Goal: Check status

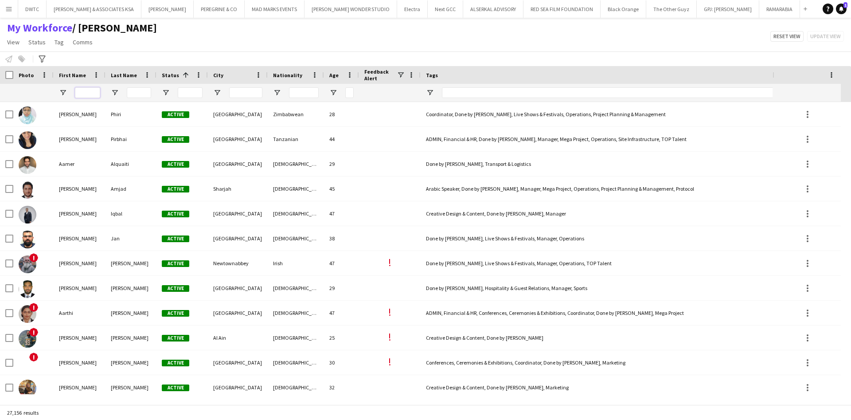
click at [78, 96] on input "First Name Filter Input" at bounding box center [87, 92] width 25 height 11
click at [119, 51] on div "My Workforce / Julie View Views Default view Julie New view Update view Delete …" at bounding box center [425, 36] width 851 height 30
click at [10, 9] on app-icon "Menu" at bounding box center [8, 8] width 7 height 7
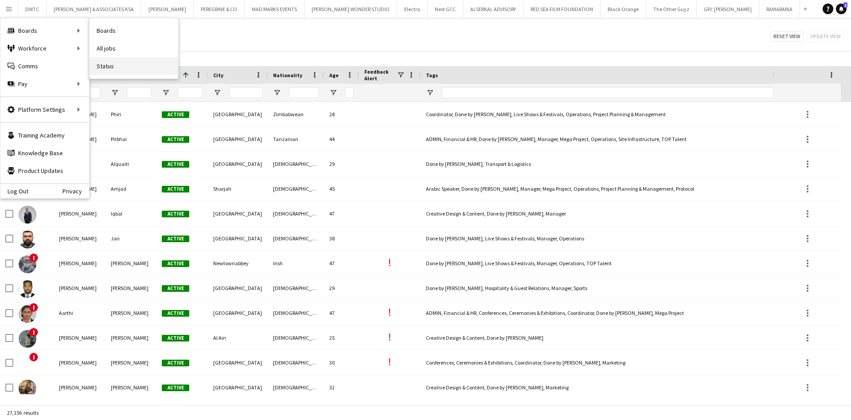
click at [105, 68] on link "Status" at bounding box center [134, 66] width 89 height 18
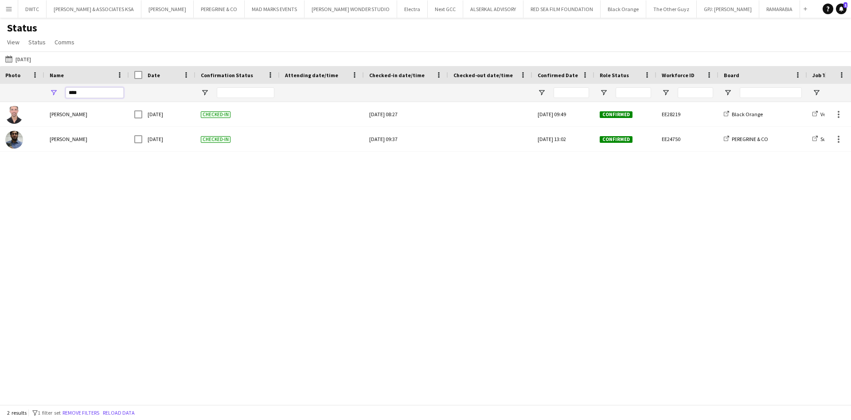
click at [93, 94] on input "****" at bounding box center [95, 92] width 58 height 11
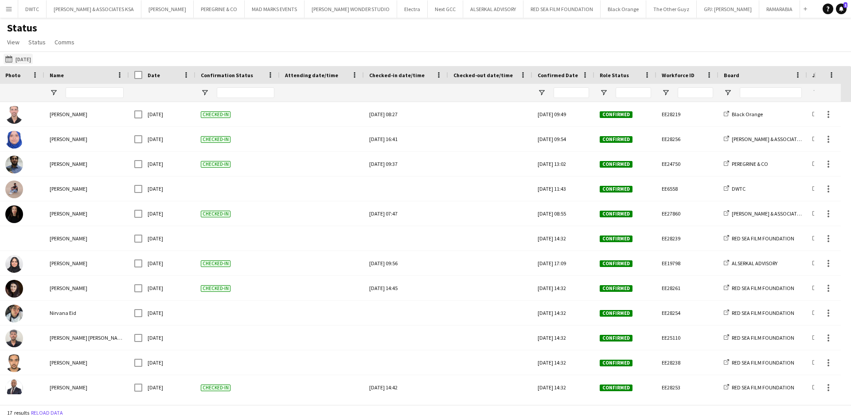
click at [32, 54] on button "25-09-2025 to 01-10-2025 Yesterday" at bounding box center [18, 59] width 29 height 11
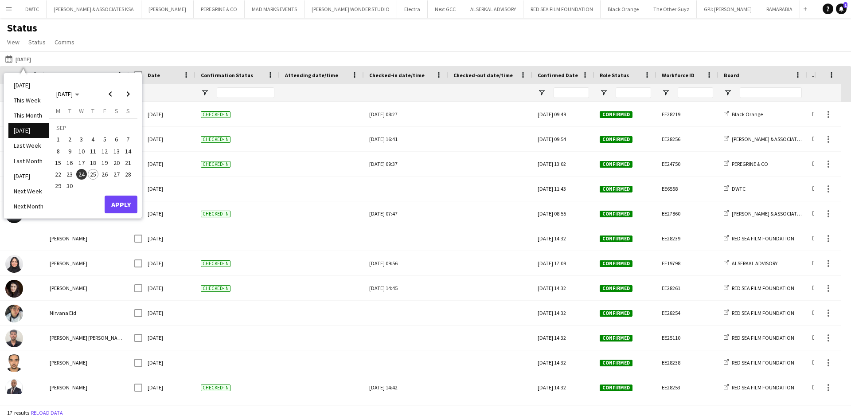
click at [93, 175] on span "25" at bounding box center [93, 174] width 11 height 11
click at [117, 202] on button "Apply" at bounding box center [121, 204] width 33 height 18
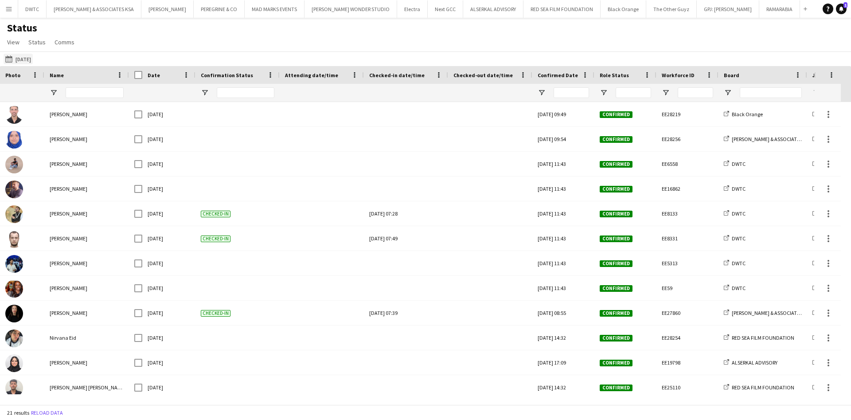
click at [26, 57] on button "25-09-2025 to 01-10-2025 Today" at bounding box center [18, 59] width 29 height 11
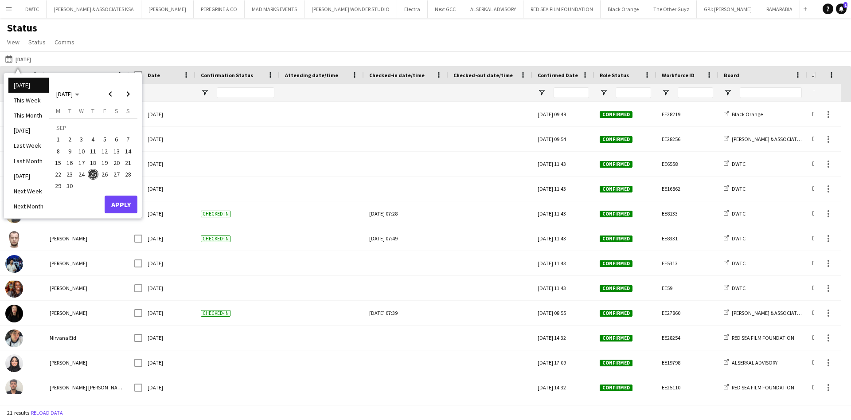
click at [231, 47] on div "Status View Views Default view New view Update view Delete view Edit name Custo…" at bounding box center [425, 36] width 851 height 30
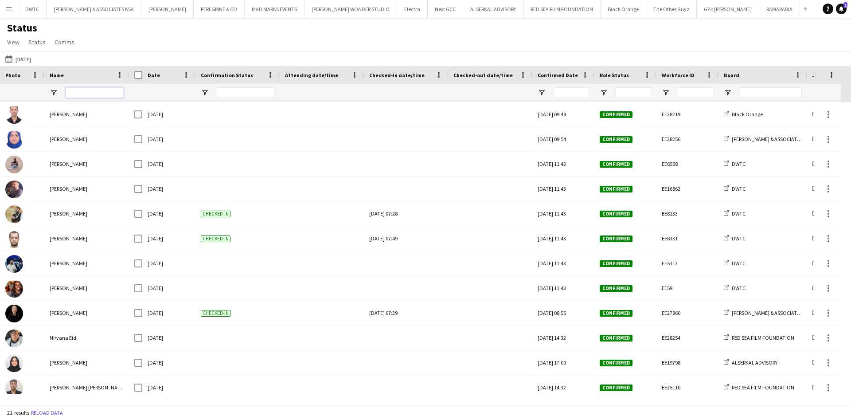
click at [108, 94] on input "Name Filter Input" at bounding box center [95, 92] width 58 height 11
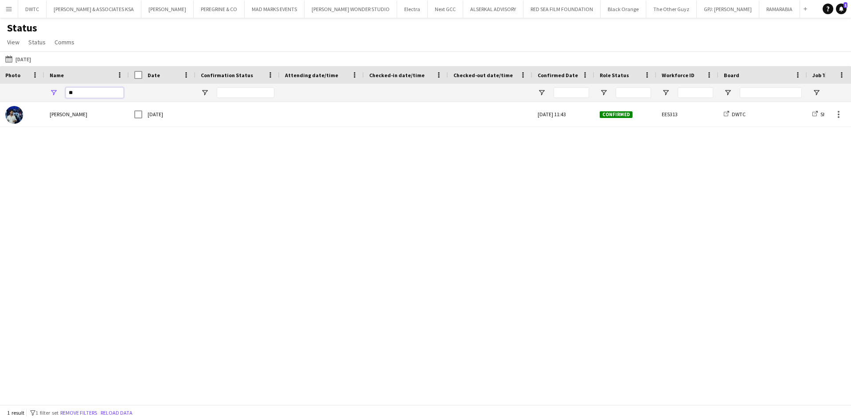
type input "*"
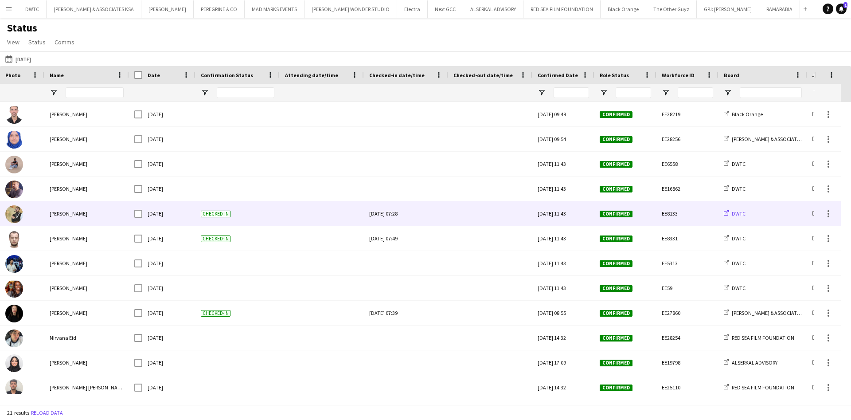
click at [726, 211] on icon at bounding box center [726, 213] width 4 height 4
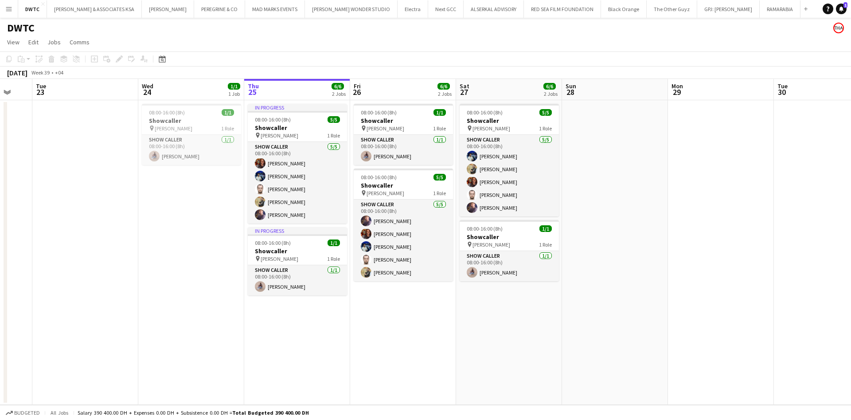
scroll to position [0, 282]
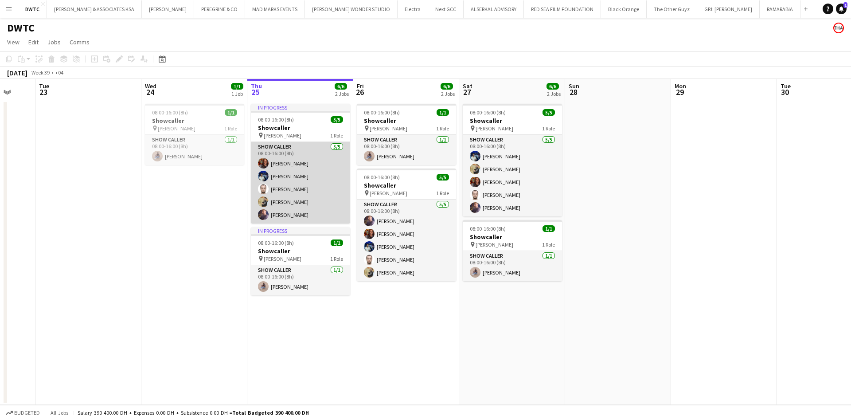
click at [292, 208] on app-card-role "Show Caller [DATE] 08:00-16:00 (8h) [PERSON_NAME] [PERSON_NAME] [PERSON_NAME] […" at bounding box center [300, 183] width 99 height 82
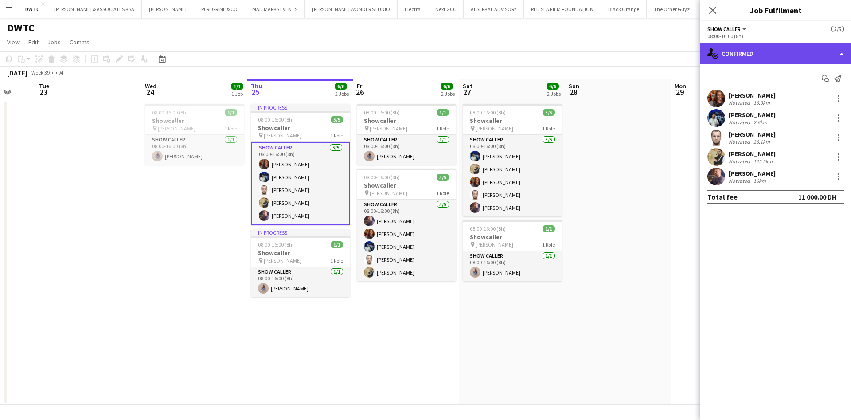
click at [794, 47] on div "single-neutral-actions-check-2 Confirmed" at bounding box center [775, 53] width 151 height 21
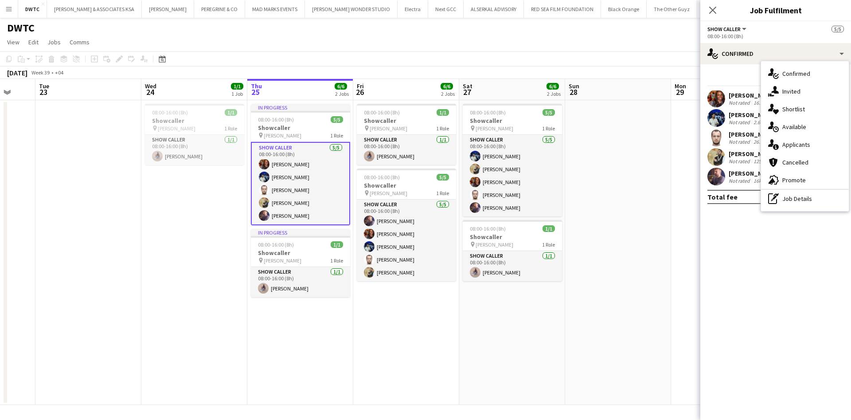
click at [728, 25] on div "Show Caller All roles Show Caller" at bounding box center [727, 29] width 40 height 8
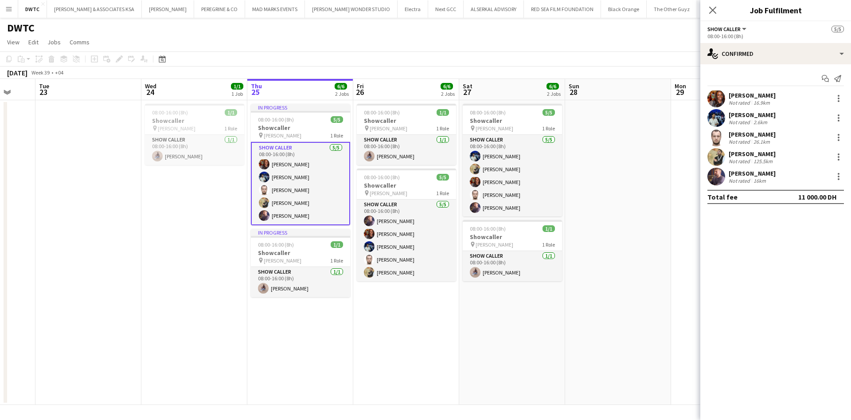
click at [729, 31] on span "Show Caller" at bounding box center [723, 29] width 33 height 7
click at [673, 162] on app-date-cell at bounding box center [724, 252] width 106 height 304
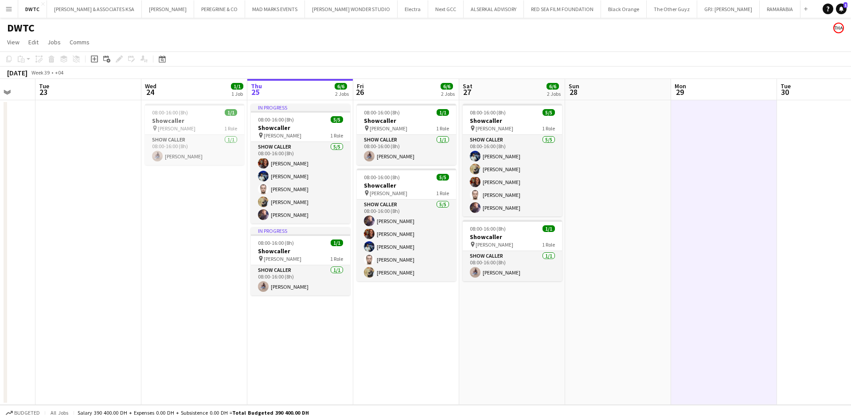
click at [225, 233] on app-date-cell "08:00-16:00 (8h) 1/1 Showcaller pin [PERSON_NAME] 1 Role Show Caller [DATE] 08:…" at bounding box center [194, 252] width 106 height 304
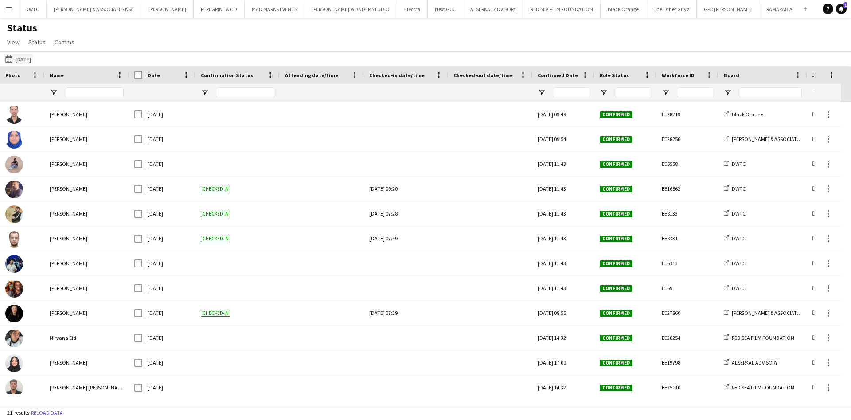
click at [8, 56] on app-icon "[DATE] to [DATE]" at bounding box center [10, 58] width 10 height 7
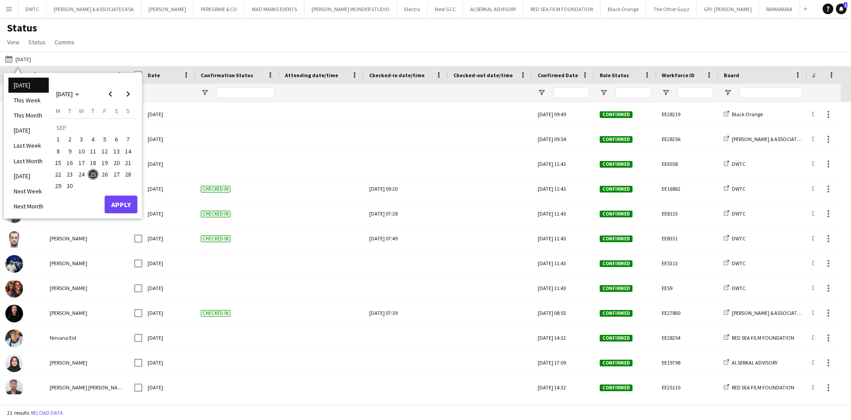
click at [84, 171] on span "24" at bounding box center [81, 174] width 11 height 11
click at [118, 204] on button "Apply" at bounding box center [121, 204] width 33 height 18
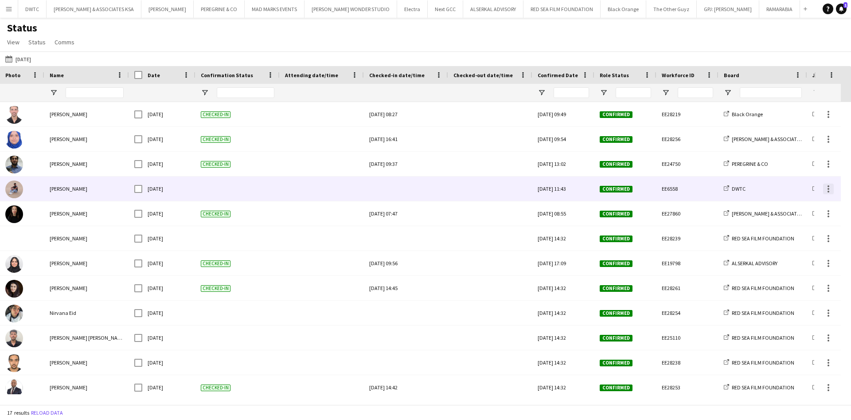
click at [827, 188] on div at bounding box center [828, 188] width 11 height 11
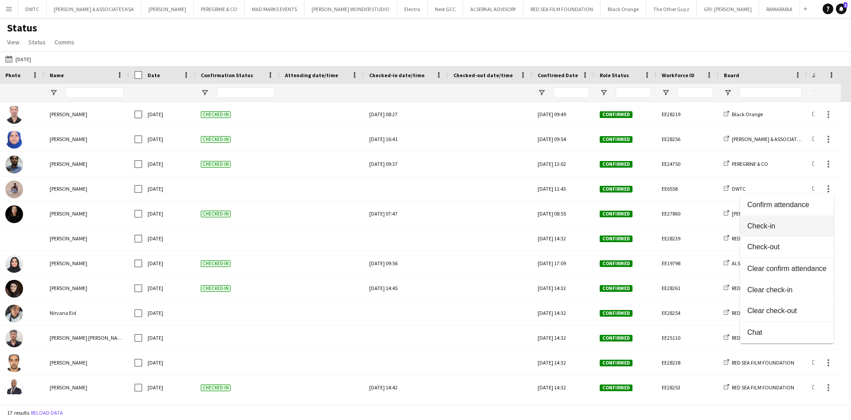
click at [796, 223] on span "Check-in" at bounding box center [786, 226] width 79 height 8
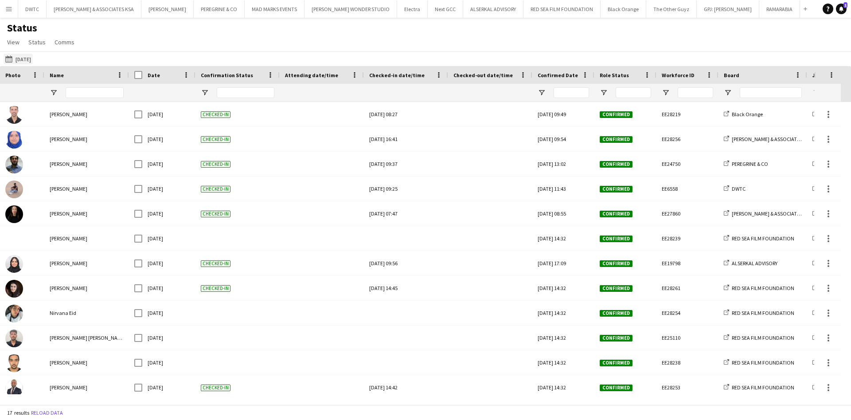
click at [29, 58] on button "25-09-2025 to 01-10-2025 Yesterday" at bounding box center [18, 59] width 29 height 11
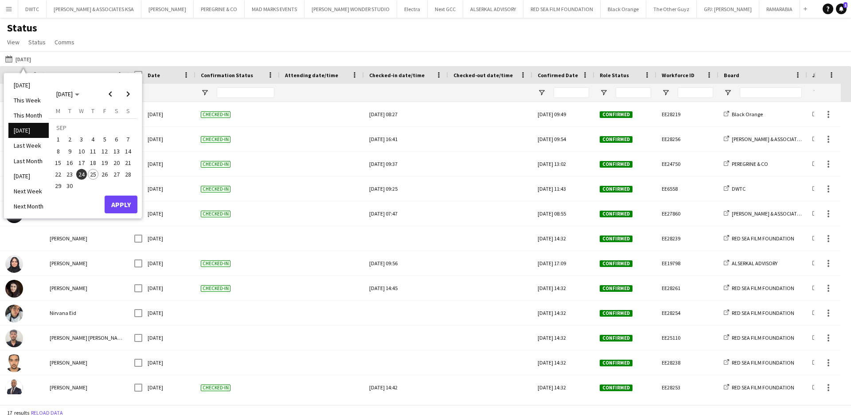
click at [94, 171] on span "25" at bounding box center [93, 174] width 11 height 11
click at [128, 207] on button "Apply" at bounding box center [121, 204] width 33 height 18
